Goal: Information Seeking & Learning: Learn about a topic

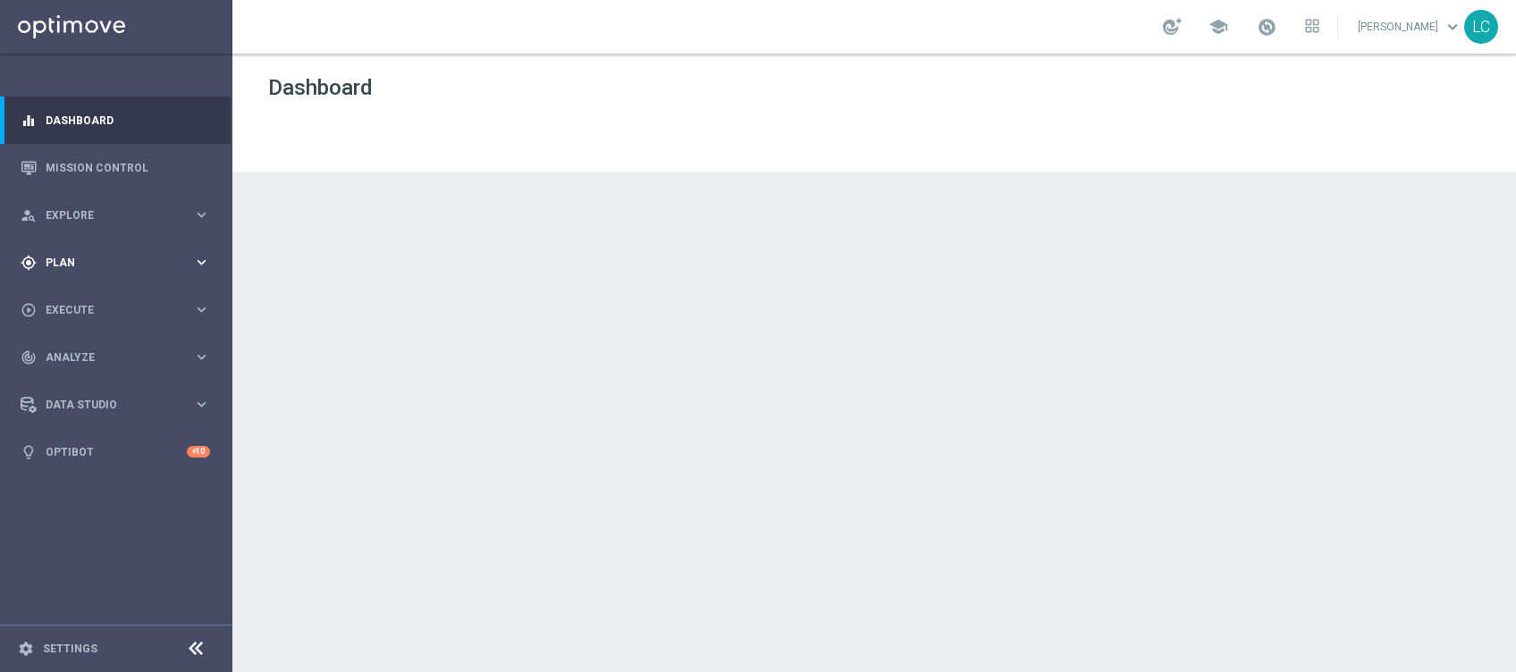
click at [89, 265] on span "Plan" at bounding box center [119, 262] width 147 height 11
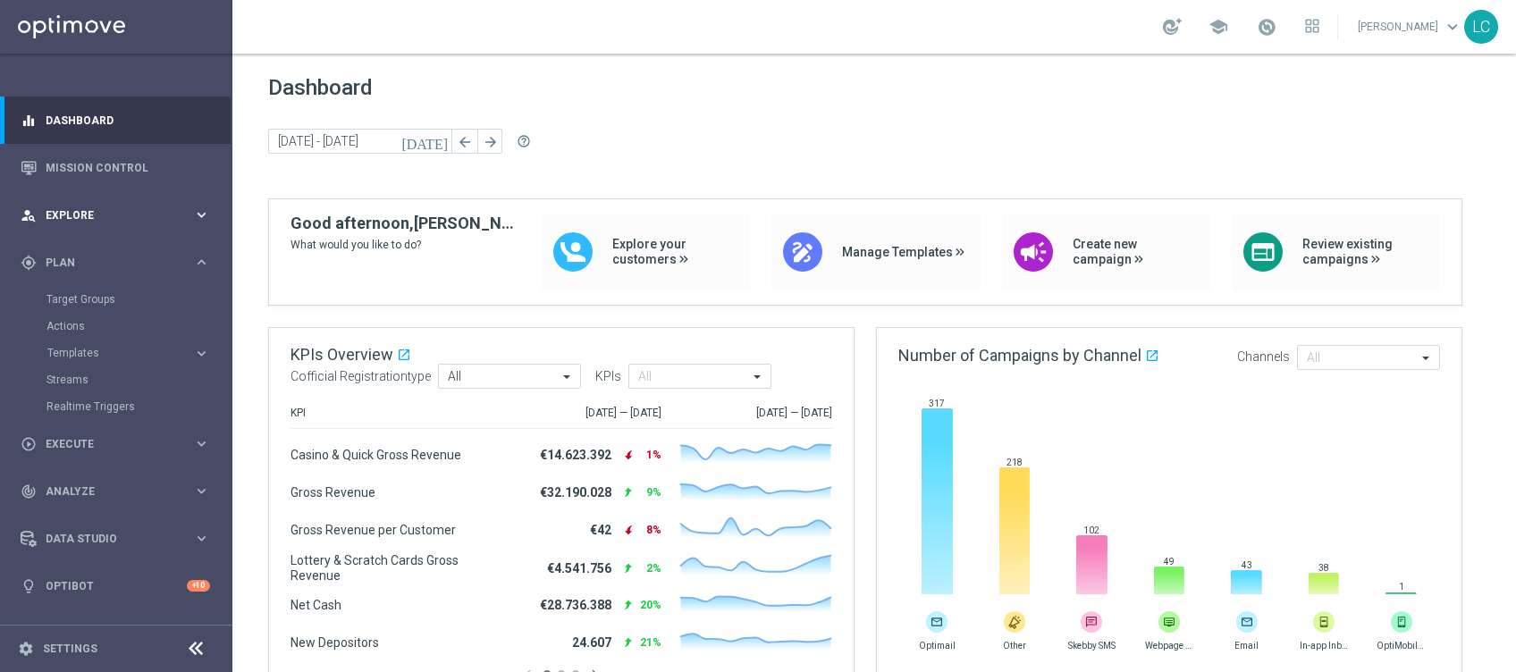
click at [81, 203] on div "person_search Explore keyboard_arrow_right" at bounding box center [115, 214] width 231 height 47
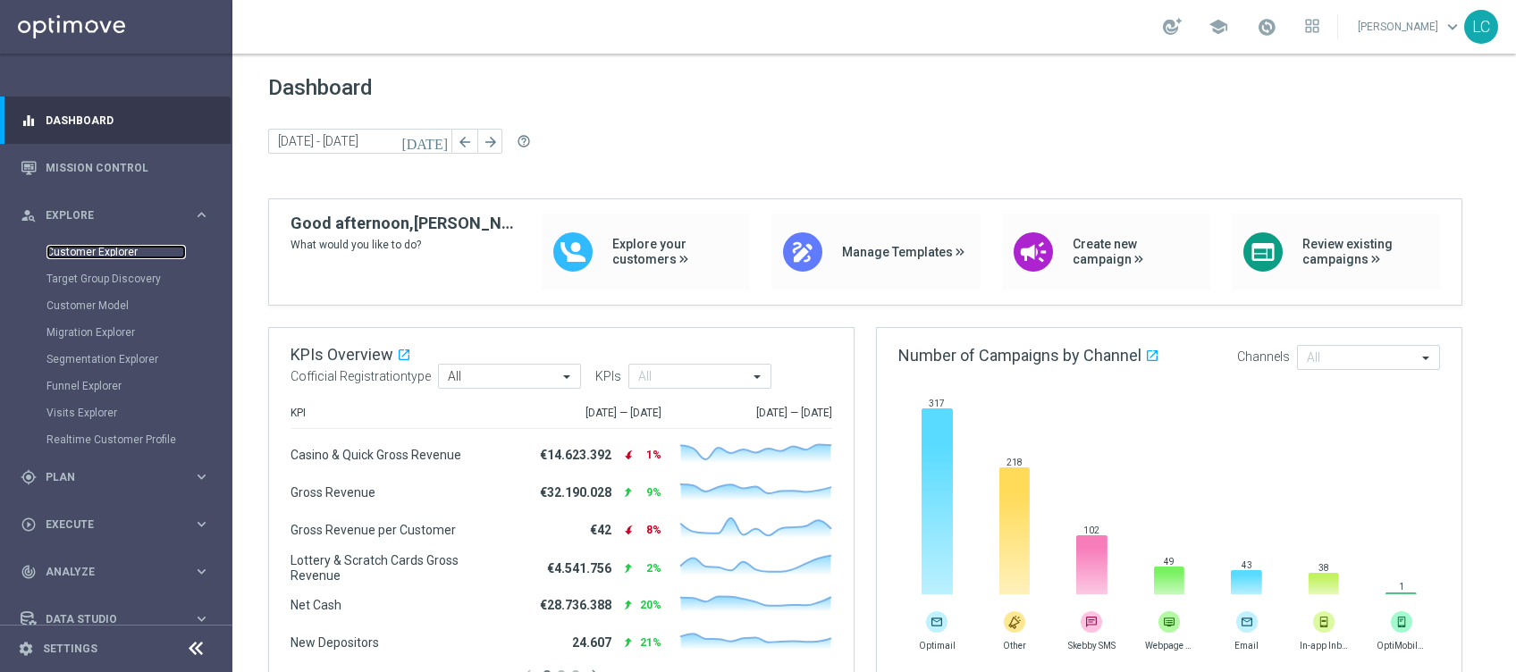
click at [81, 247] on link "Customer Explorer" at bounding box center [115, 252] width 139 height 14
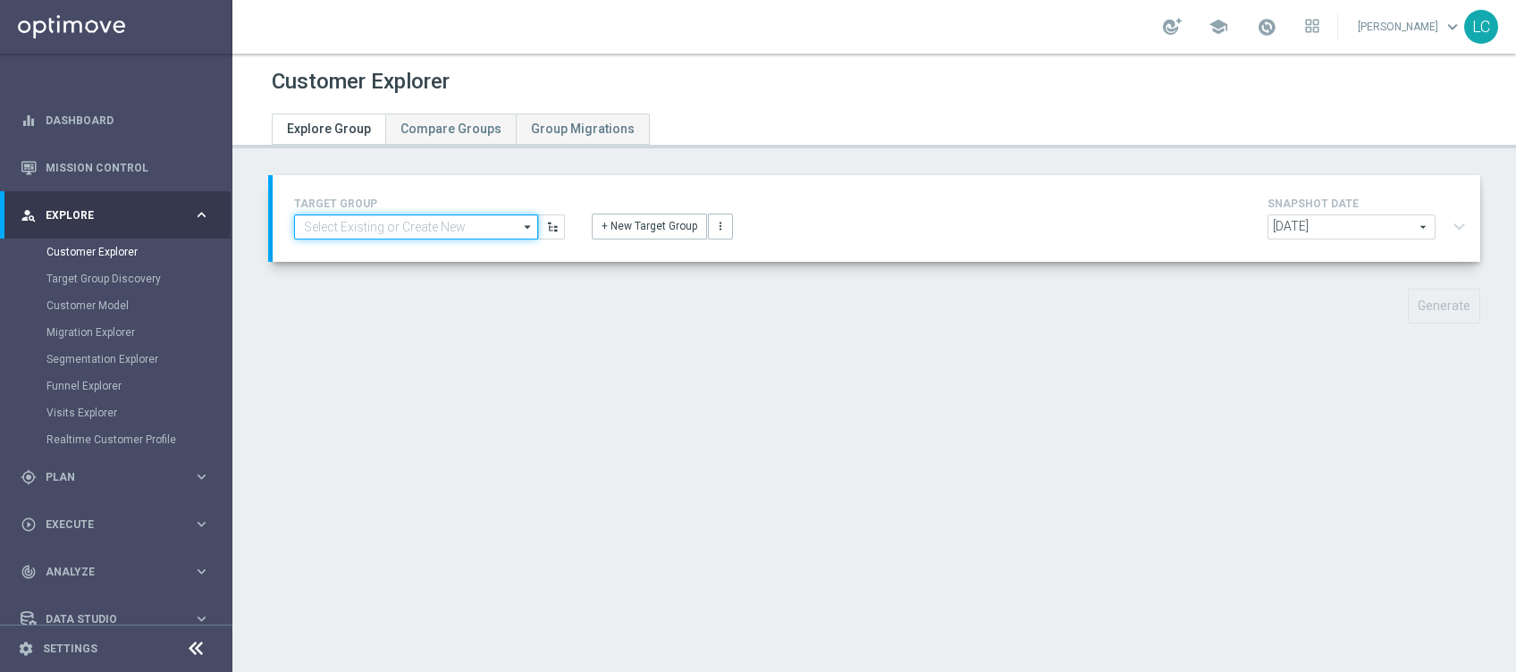
click at [465, 229] on input at bounding box center [416, 227] width 244 height 25
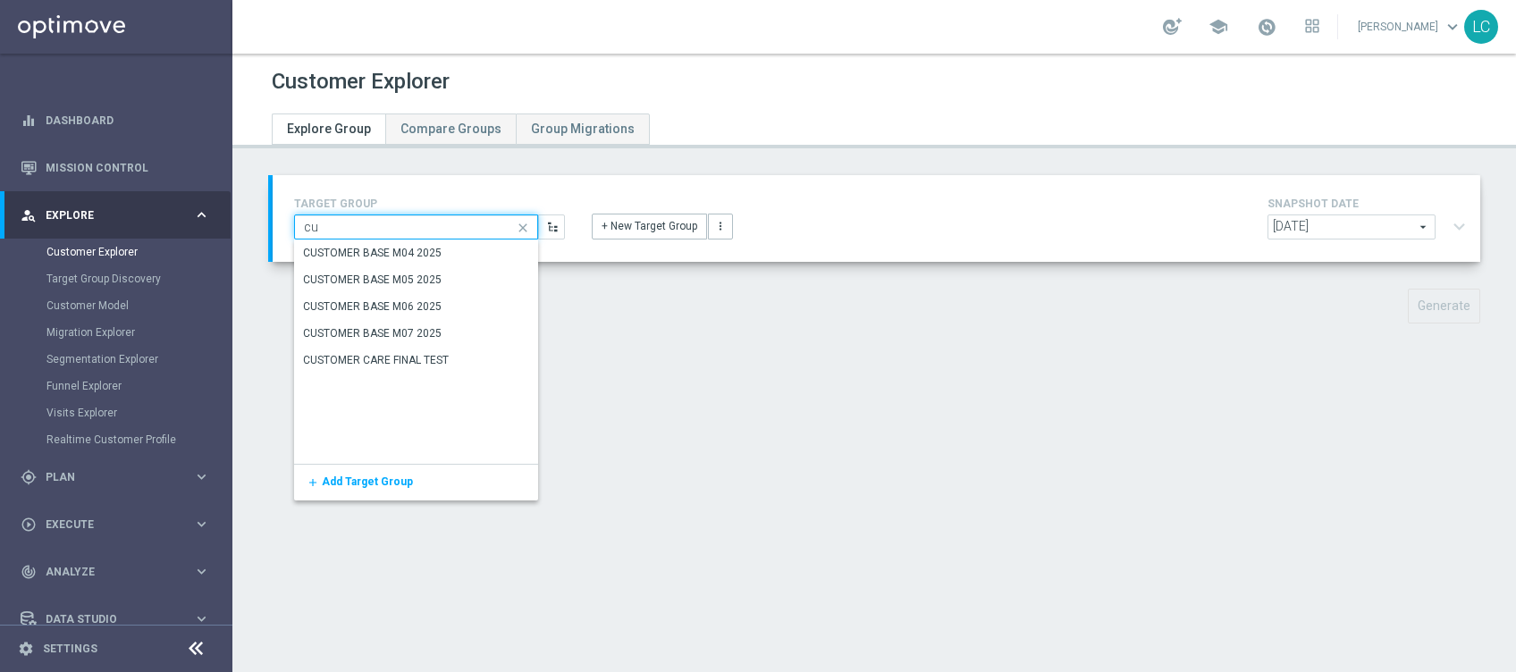
type input "c"
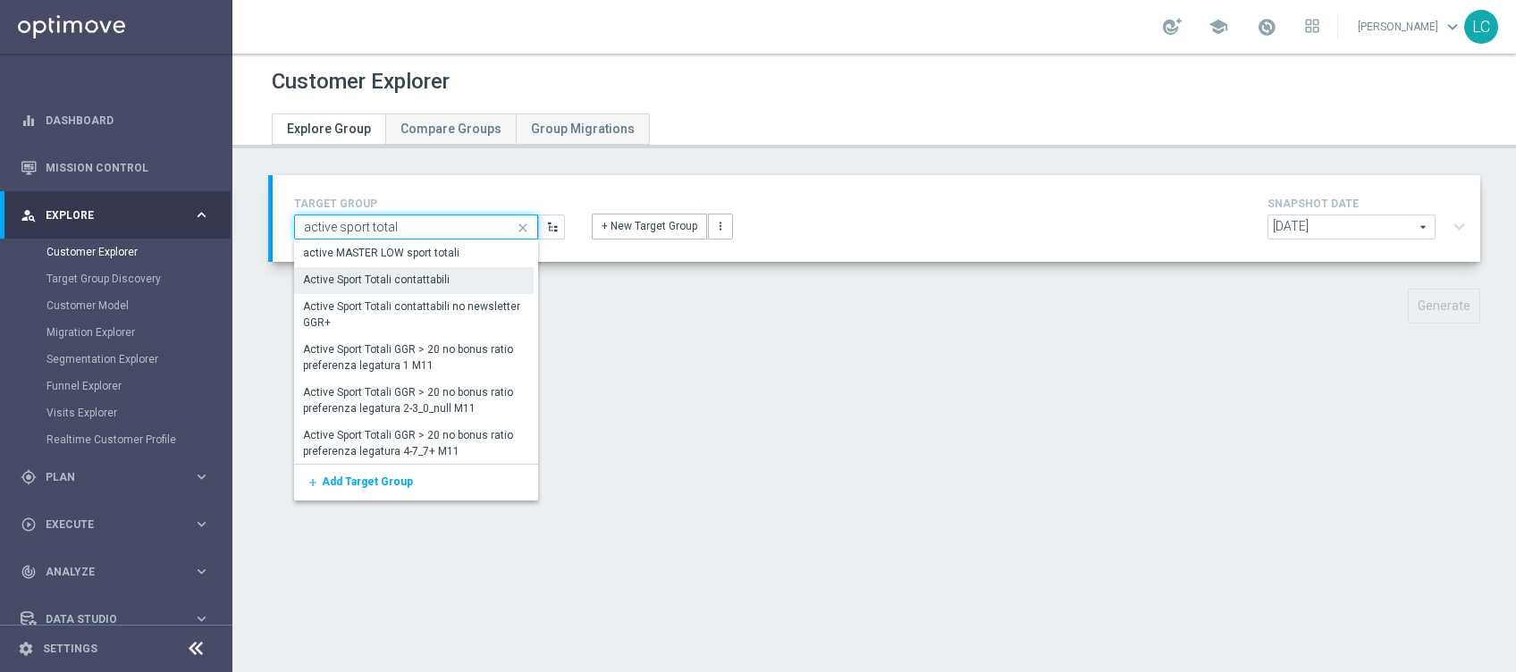
type input "active sport total"
click at [386, 277] on div "Active Sport Totali contattabili" at bounding box center [376, 280] width 147 height 16
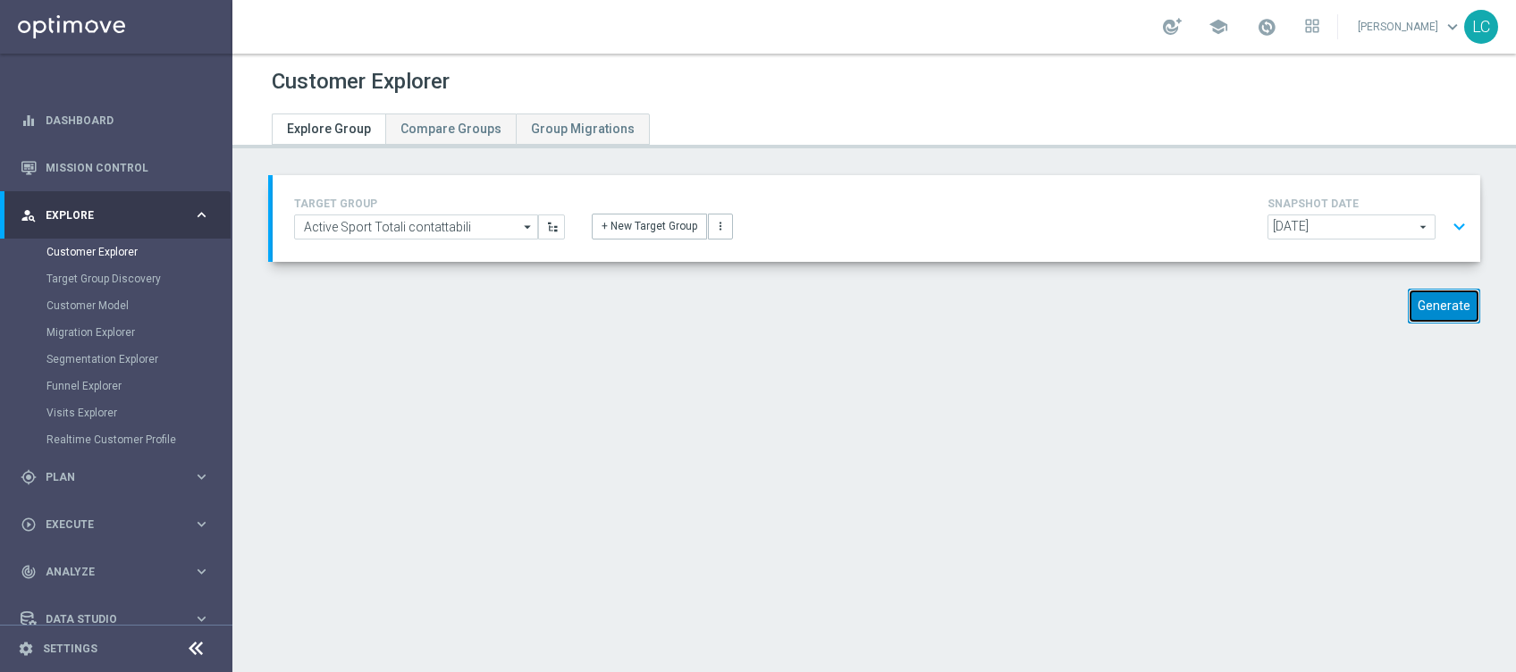
click at [1432, 298] on button "Generate" at bounding box center [1444, 306] width 72 height 35
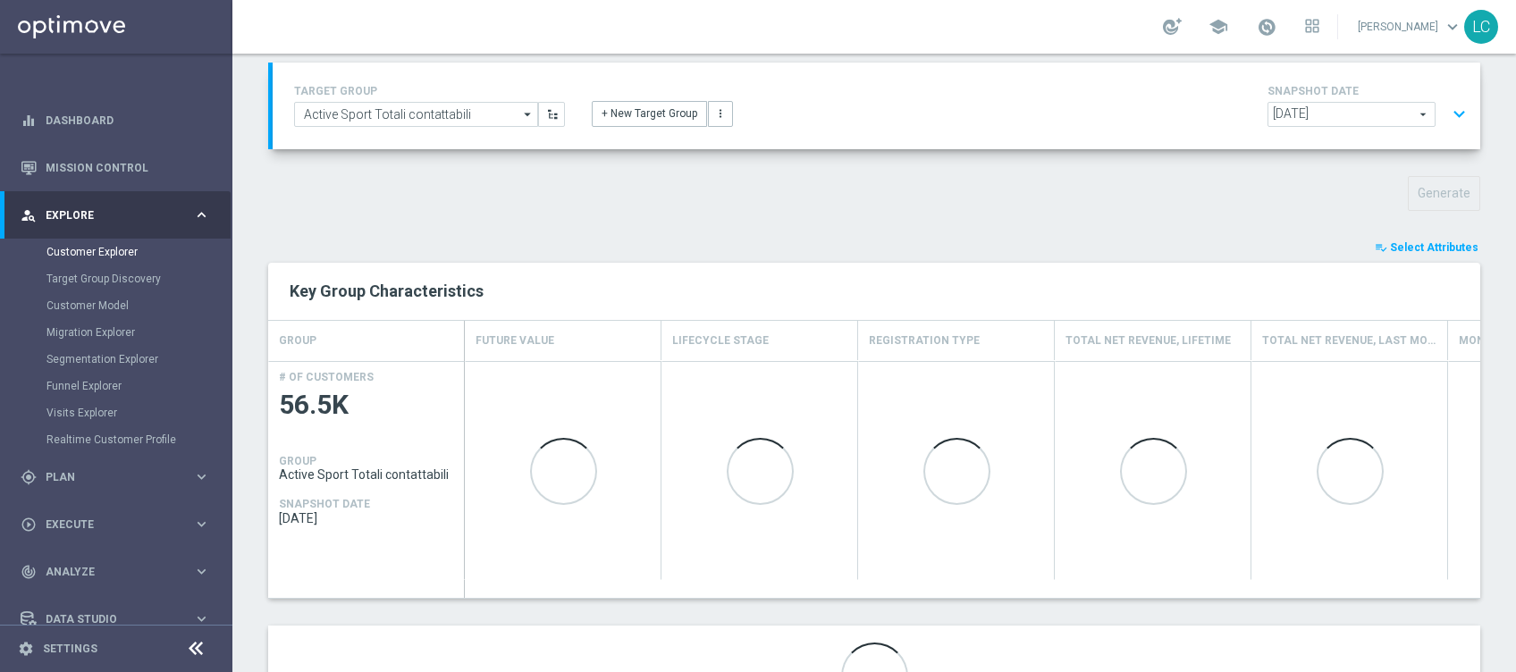
scroll to position [210, 0]
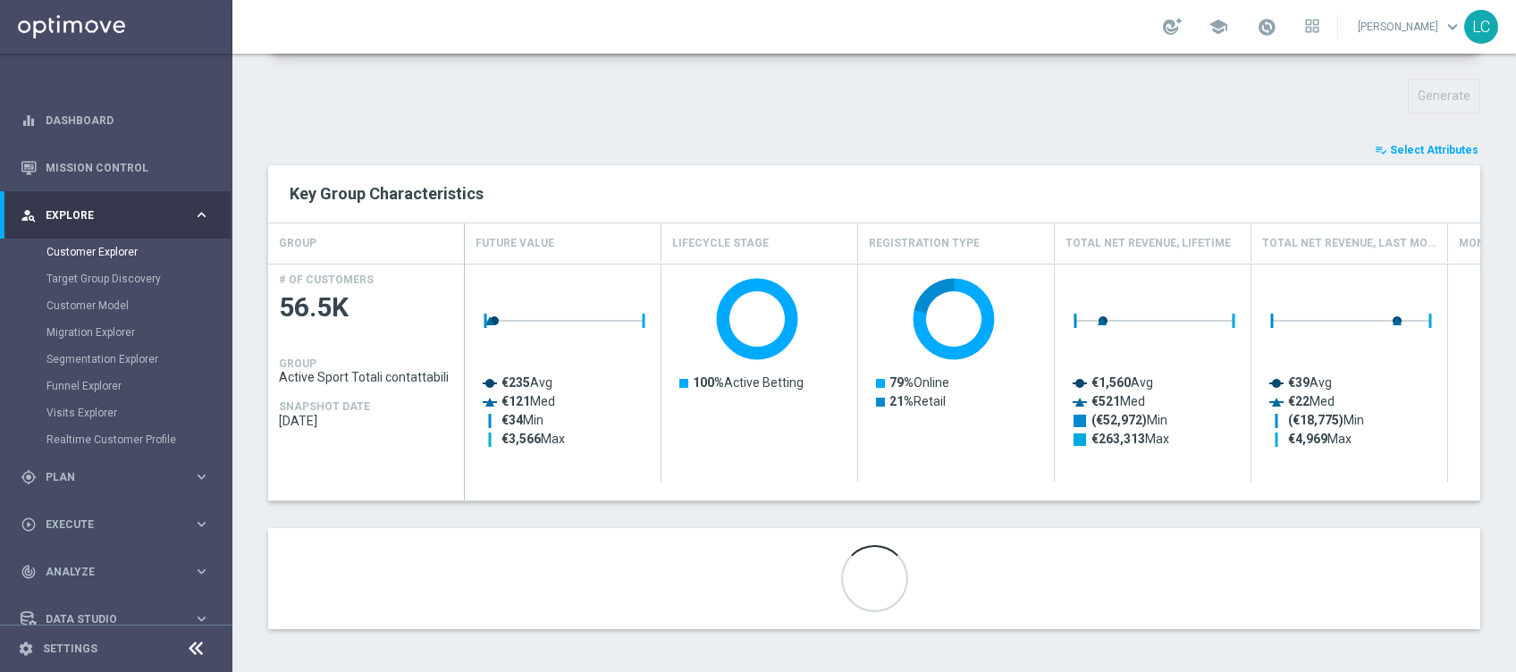
click at [1391, 151] on span "Select Attributes" at bounding box center [1434, 150] width 88 height 13
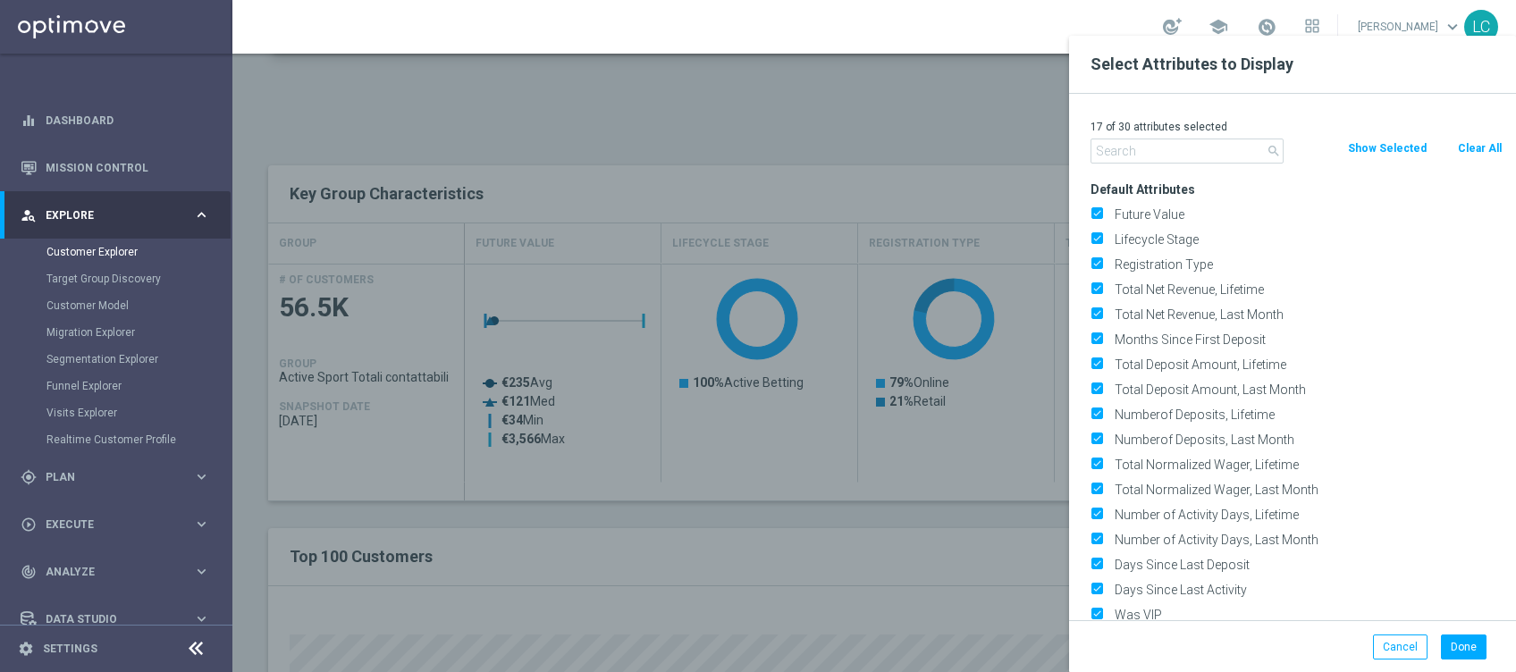
click at [1472, 148] on button "Clear All" at bounding box center [1479, 149] width 47 height 20
checkbox input "false"
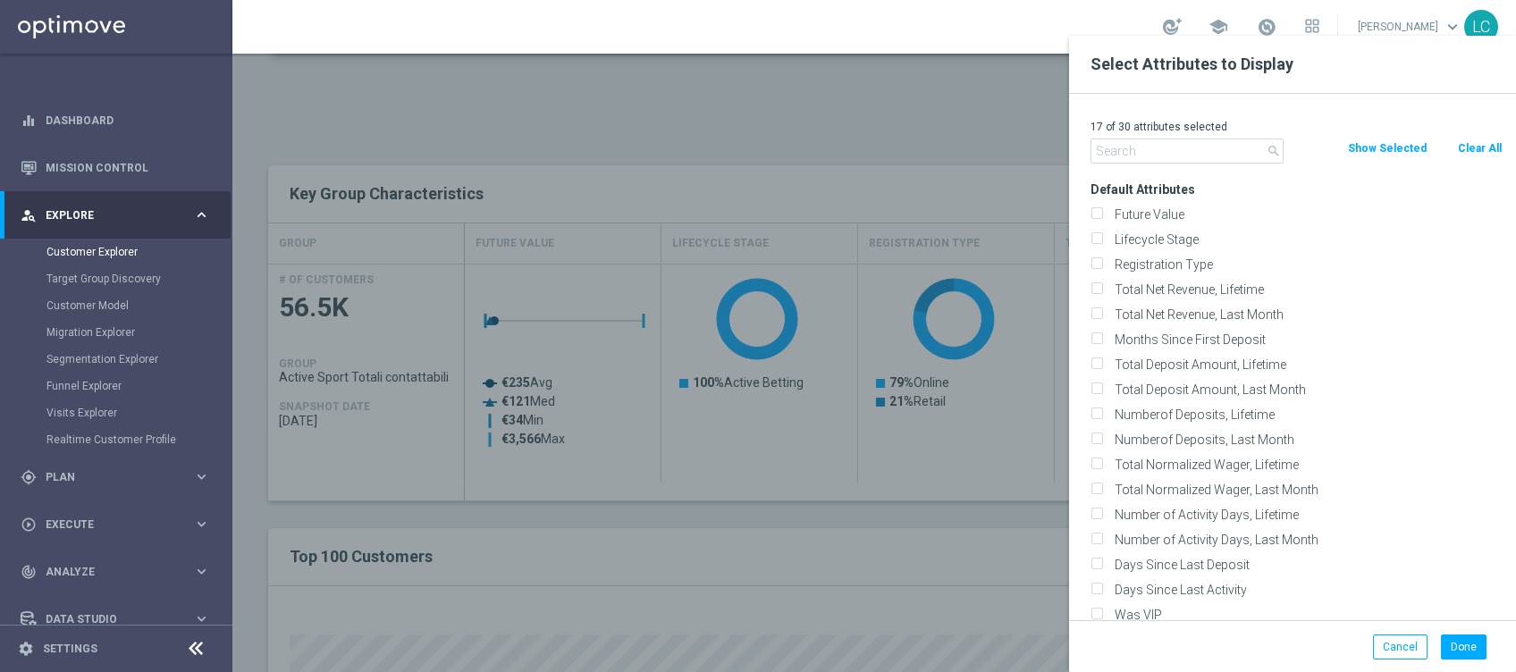
checkbox input "false"
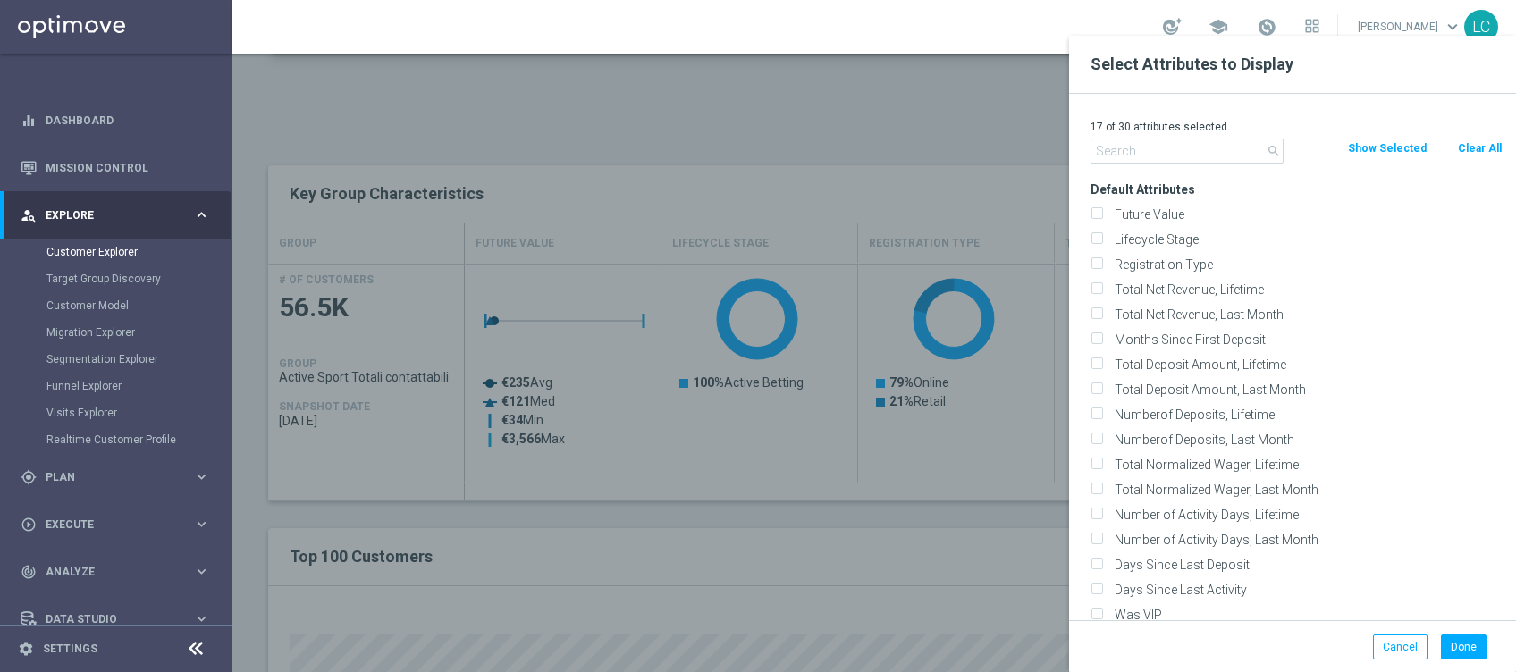
checkbox input "false"
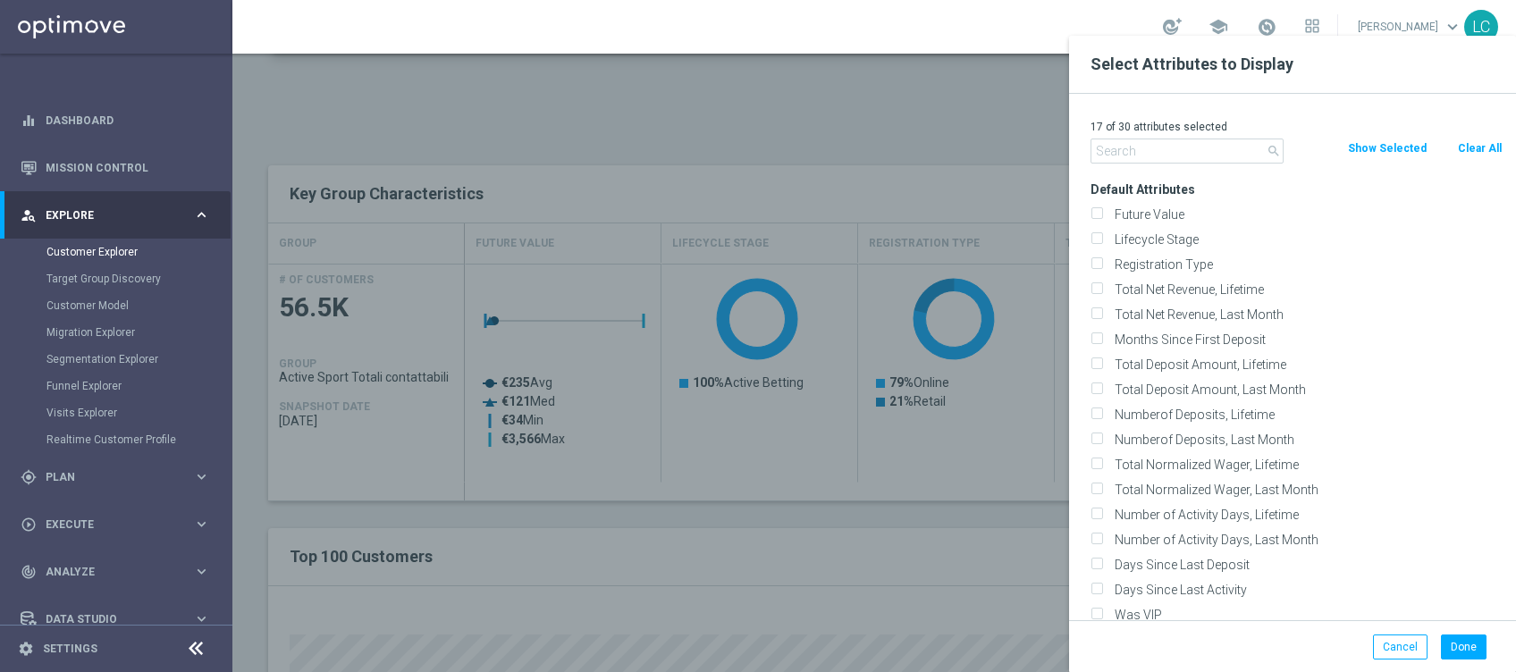
checkbox input "false"
click at [1101, 140] on input "text" at bounding box center [1187, 151] width 193 height 25
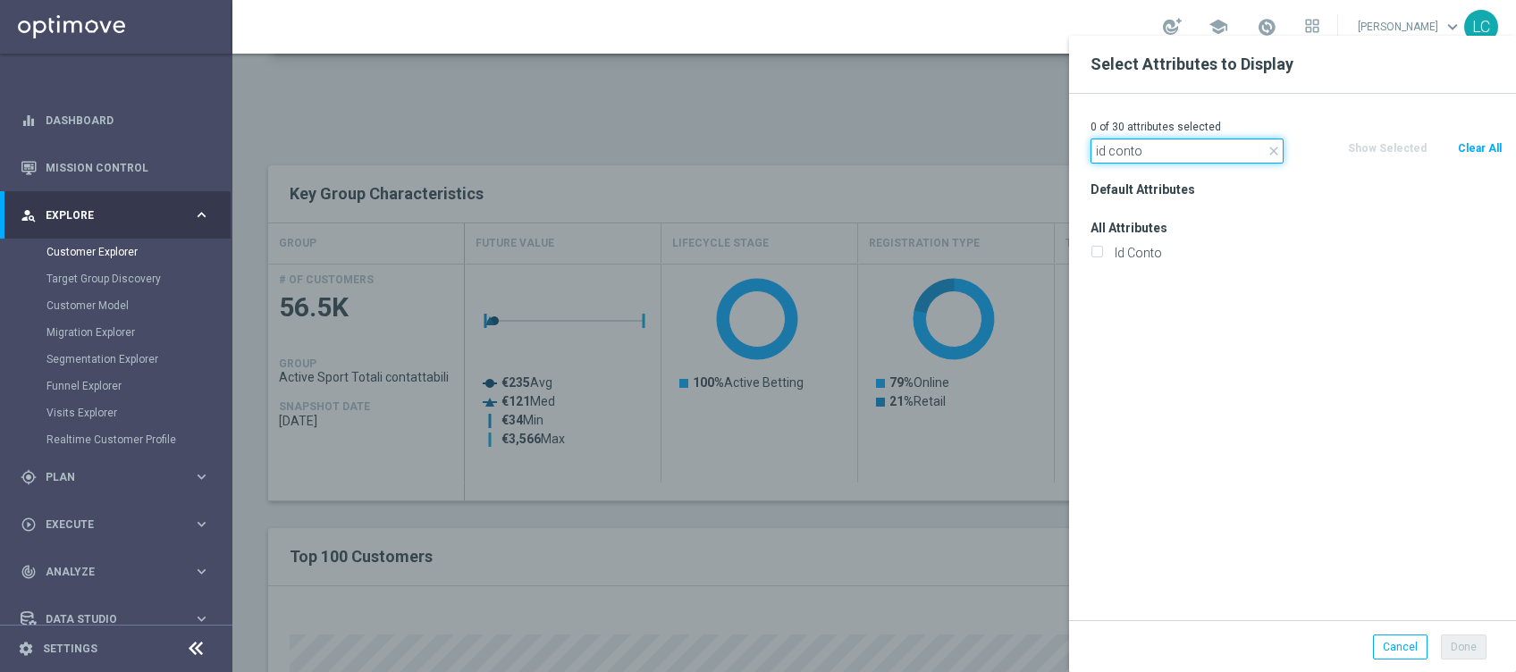
type input "id conto"
click at [1092, 275] on div "Default Attributes All Attributes Id Conto" at bounding box center [1296, 398] width 439 height 443
click at [1098, 250] on input "Id Conto" at bounding box center [1097, 255] width 12 height 12
checkbox input "true"
click at [1468, 653] on button "Done" at bounding box center [1464, 647] width 46 height 25
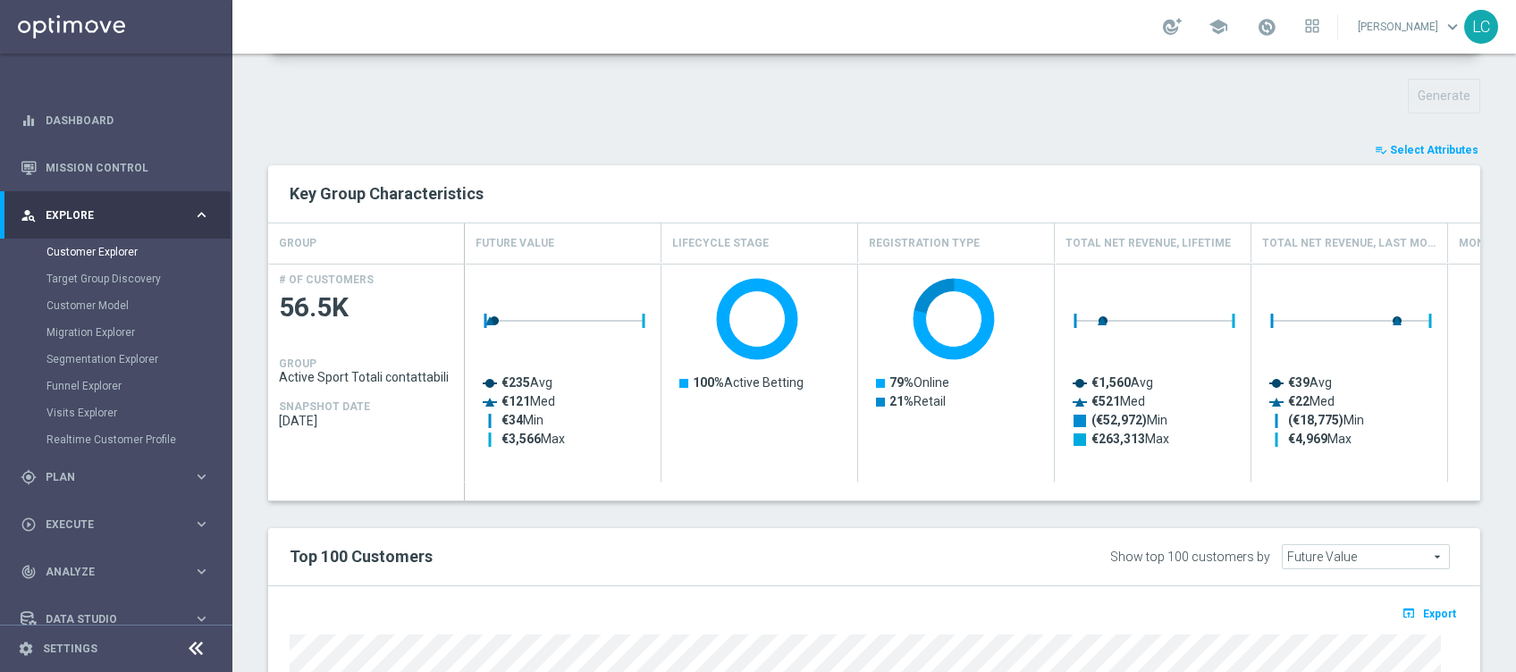
type input "Search"
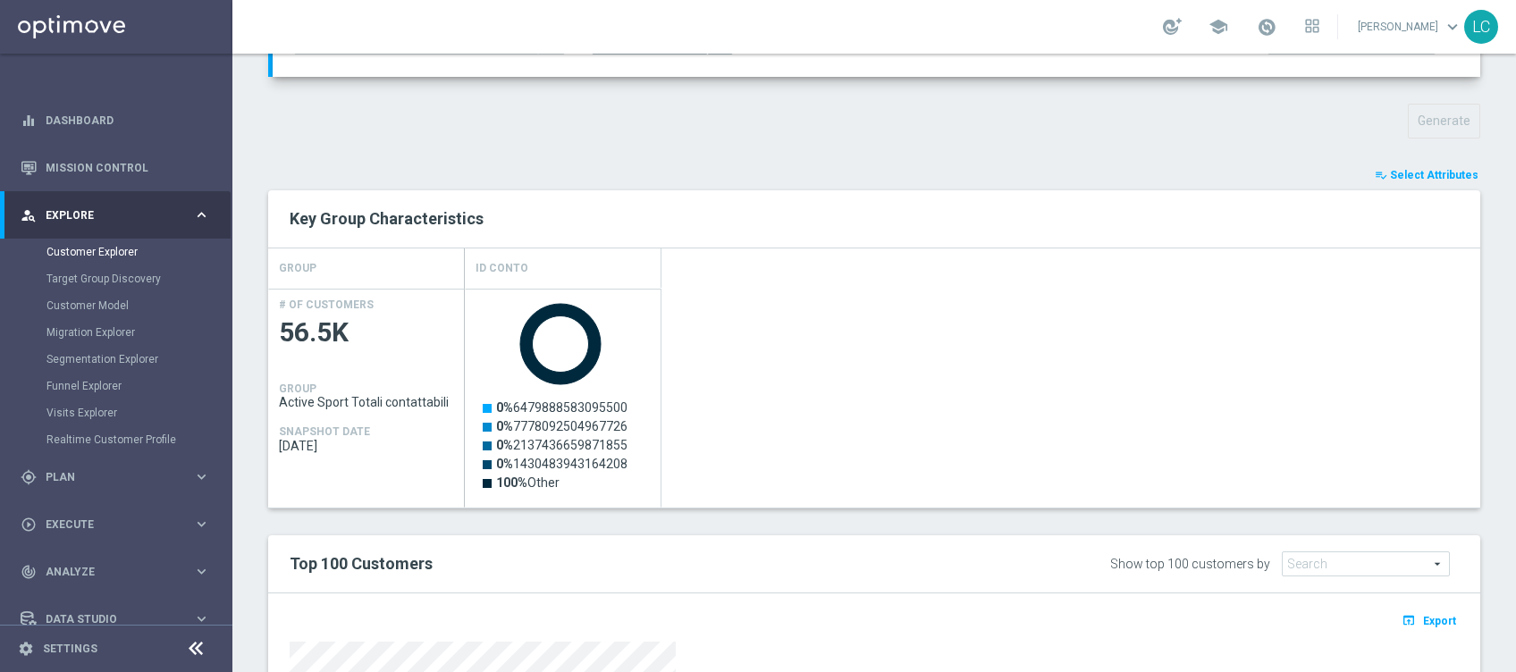
scroll to position [0, 0]
